Goal: Navigation & Orientation: Find specific page/section

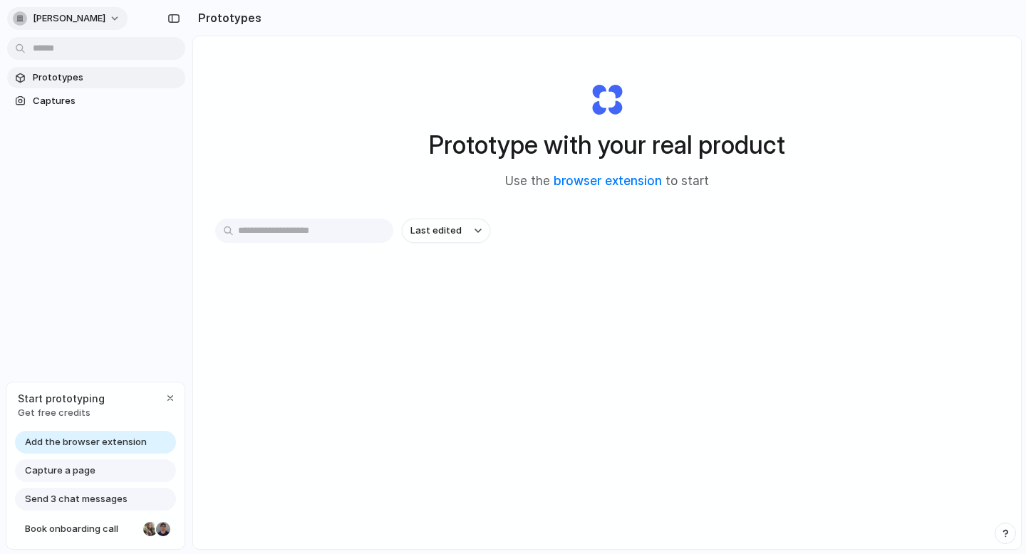
click at [55, 11] on span "[PERSON_NAME]" at bounding box center [69, 18] width 73 height 14
click at [875, 169] on div "Settings Invite members Change theme Sign out" at bounding box center [513, 277] width 1026 height 554
click at [86, 216] on div "Prototypes Captures" at bounding box center [96, 149] width 192 height 299
click at [52, 410] on span "Get free credits" at bounding box center [61, 413] width 87 height 14
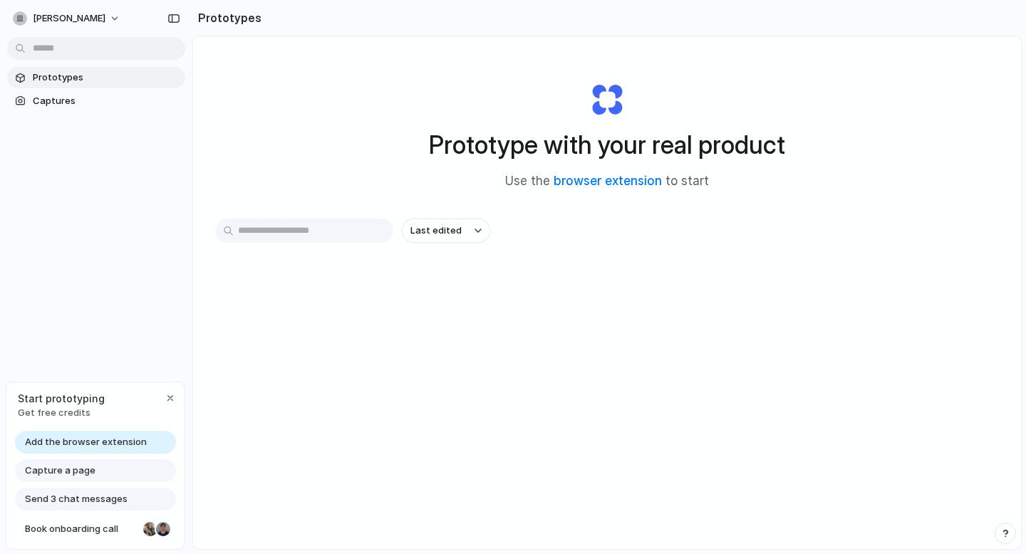
click at [52, 410] on span "Get free credits" at bounding box center [61, 413] width 87 height 14
click at [72, 320] on div "[PERSON_NAME] Prototypes Captures Start prototyping Get free credits Add the br…" at bounding box center [96, 277] width 192 height 554
click at [26, 18] on div "button" at bounding box center [20, 18] width 14 height 14
click at [222, 189] on div "Settings Invite members Change theme Sign out" at bounding box center [513, 277] width 1026 height 554
